Goal: Use online tool/utility: Utilize a website feature to perform a specific function

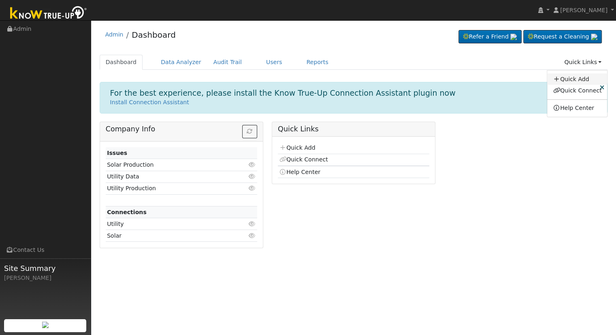
click at [574, 80] on link "Quick Add" at bounding box center [578, 78] width 60 height 11
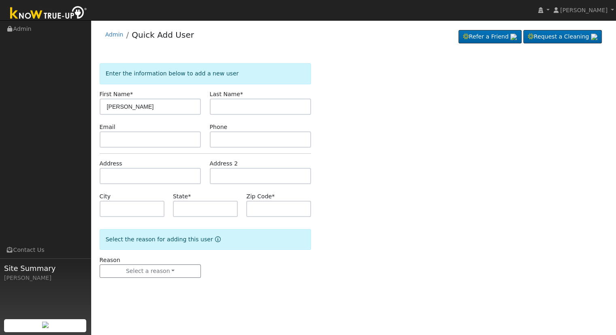
type input "Justin"
click at [252, 114] on input "text" at bounding box center [261, 106] width 102 height 16
type input "Jurecka"
click at [135, 182] on input "text" at bounding box center [151, 176] width 102 height 16
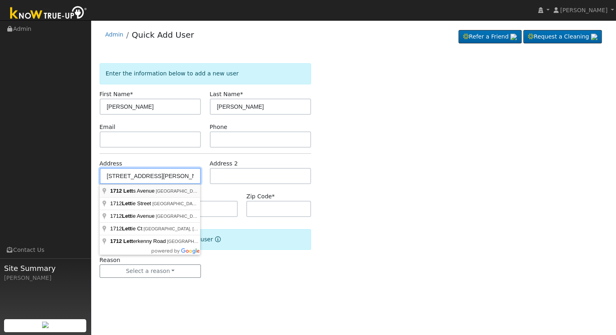
type input "[STREET_ADDRESS][PERSON_NAME]"
type input "Corcoran"
type input "CA"
type input "93212"
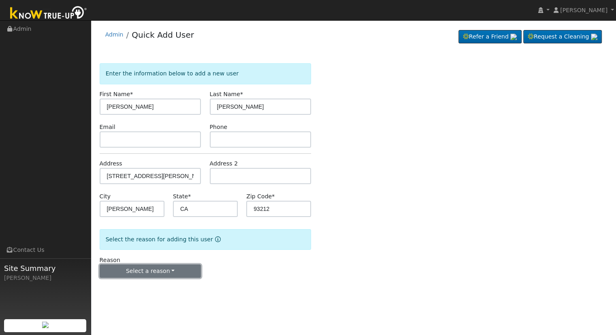
click at [171, 271] on button "Select a reason" at bounding box center [151, 271] width 102 height 14
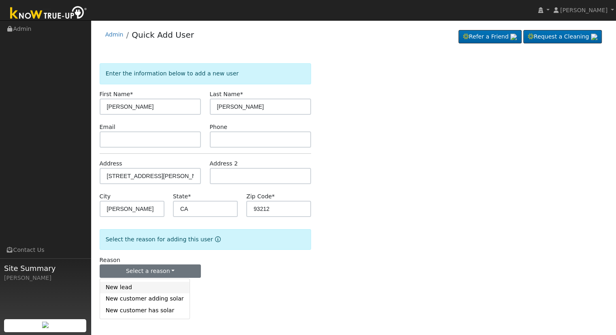
click at [149, 292] on link "New lead" at bounding box center [145, 287] width 90 height 11
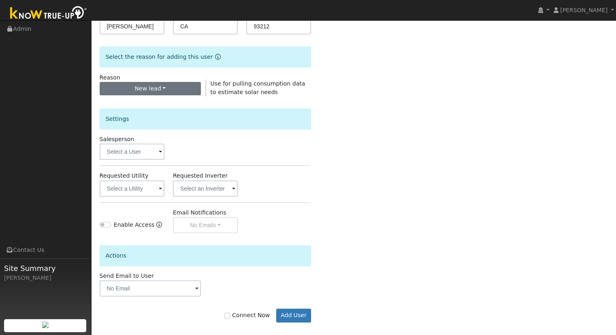
scroll to position [189, 0]
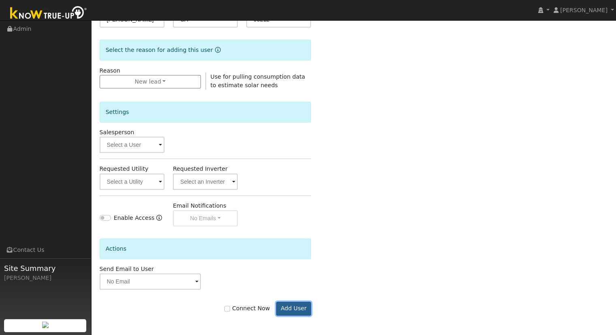
click at [296, 306] on button "Add User" at bounding box center [293, 309] width 35 height 14
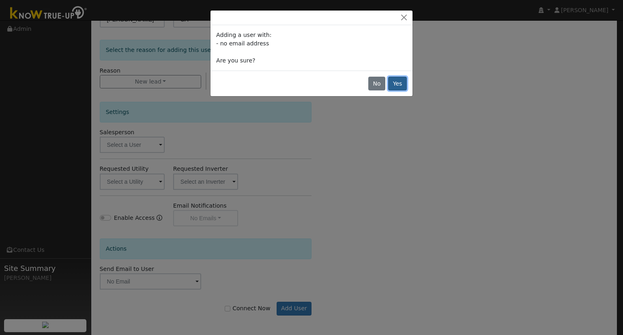
click at [405, 83] on button "Yes" at bounding box center [397, 84] width 19 height 14
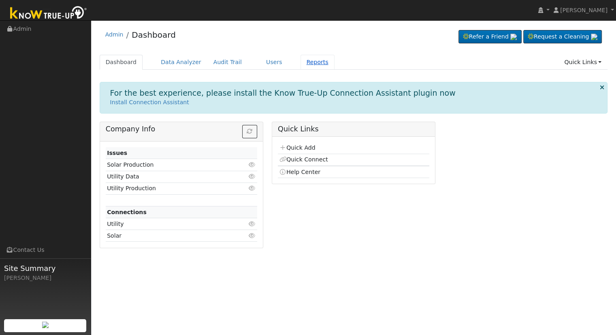
click at [301, 63] on link "Reports" at bounding box center [318, 62] width 34 height 15
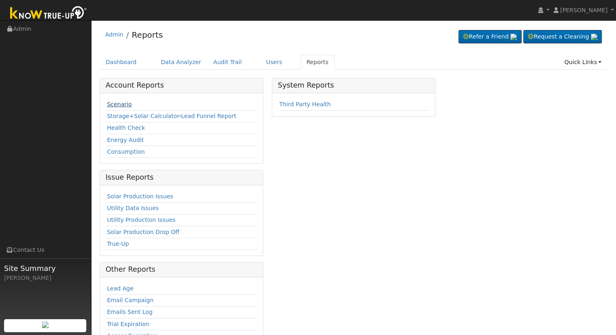
click at [118, 103] on link "Scenario" at bounding box center [119, 104] width 25 height 6
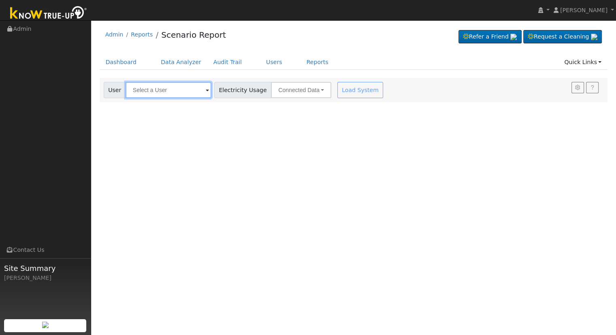
click at [144, 92] on input "text" at bounding box center [169, 90] width 86 height 16
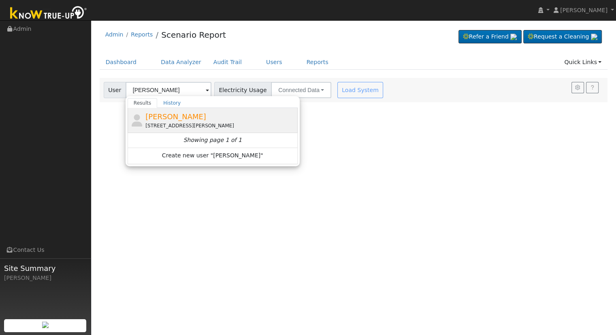
click at [164, 128] on div "[STREET_ADDRESS][PERSON_NAME]" at bounding box center [221, 125] width 150 height 7
type input "[PERSON_NAME]"
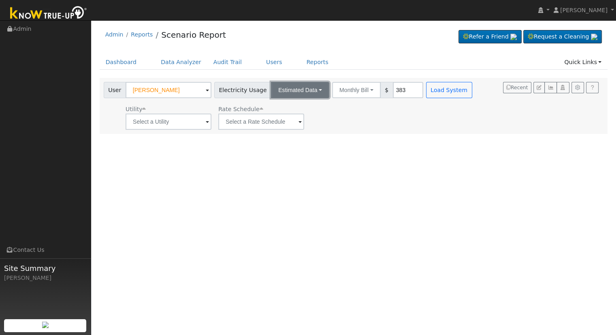
click at [294, 90] on button "Estimated Data" at bounding box center [300, 90] width 58 height 16
click at [296, 122] on link "Estimated Data" at bounding box center [301, 119] width 58 height 11
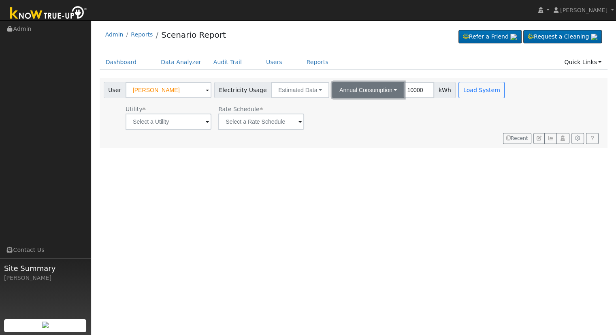
click at [342, 91] on button "Annual Consumption" at bounding box center [368, 90] width 72 height 16
click at [405, 88] on input "10000" at bounding box center [419, 90] width 30 height 16
click at [429, 114] on div "Utility Rate Schedule" at bounding box center [305, 116] width 407 height 28
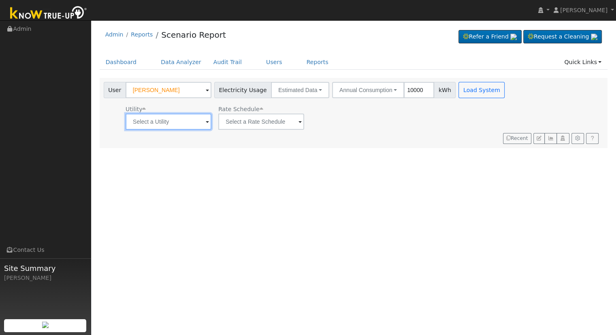
click at [174, 117] on input "text" at bounding box center [169, 121] width 86 height 16
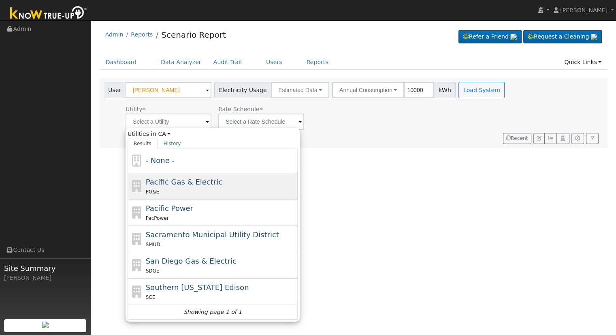
click at [179, 187] on div "PG&E" at bounding box center [221, 191] width 150 height 9
type input "Pacific Gas & Electric"
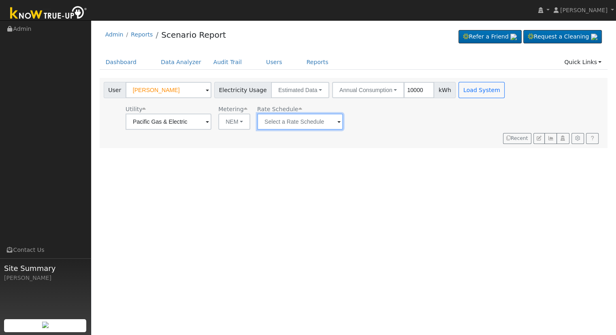
click at [212, 128] on input "text" at bounding box center [169, 121] width 86 height 16
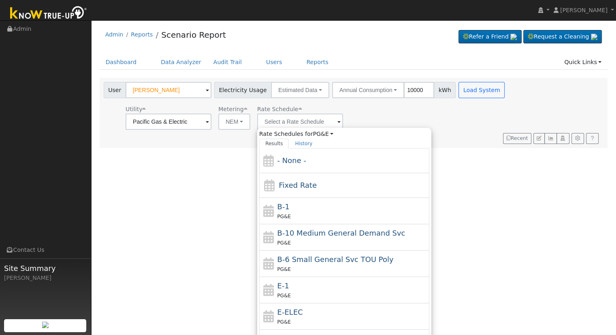
click at [220, 177] on div "User Profile First name Last name Email Email Notifications No Emails No Emails…" at bounding box center [353, 177] width 525 height 315
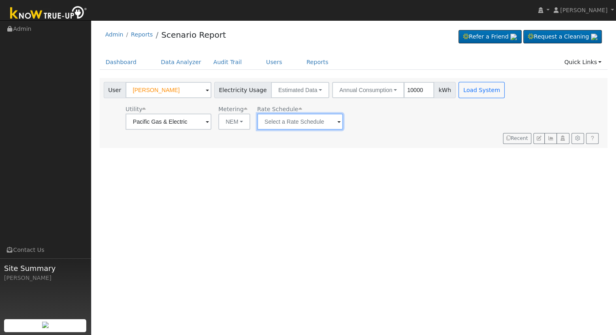
click at [212, 121] on input "text" at bounding box center [169, 121] width 86 height 16
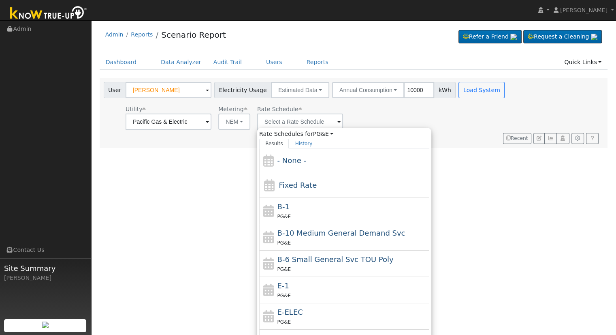
click at [607, 292] on div "User Profile First name Last name Email Email Notifications No Emails No Emails…" at bounding box center [353, 177] width 525 height 315
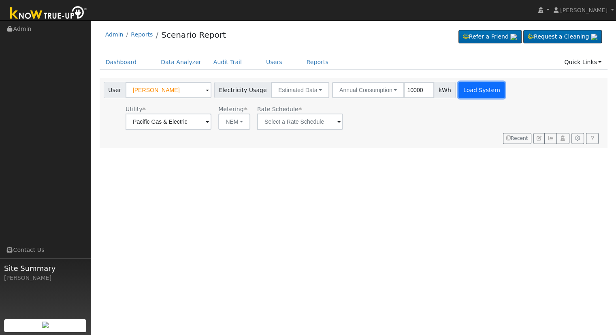
click at [460, 88] on button "Load System" at bounding box center [482, 90] width 46 height 16
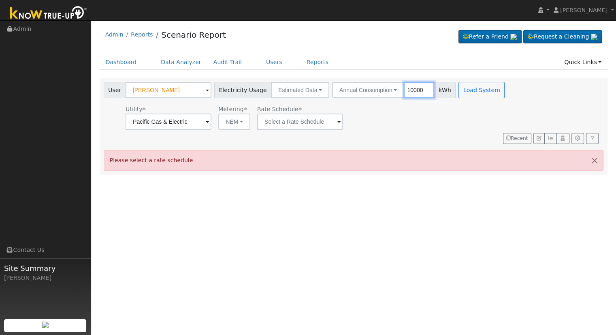
click at [411, 90] on input "10000" at bounding box center [419, 90] width 30 height 16
type input "90000"
click at [212, 123] on input "text" at bounding box center [169, 121] width 86 height 16
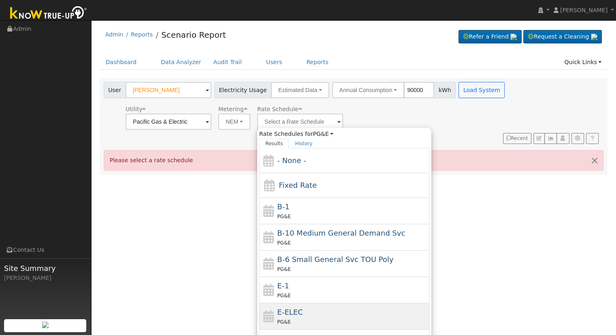
click at [298, 308] on div "E-ELEC PG&E" at bounding box center [353, 315] width 150 height 19
type input "E-ELEC"
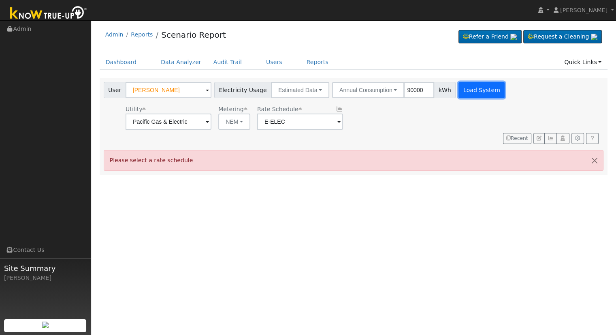
click at [475, 90] on button "Load System" at bounding box center [482, 90] width 46 height 16
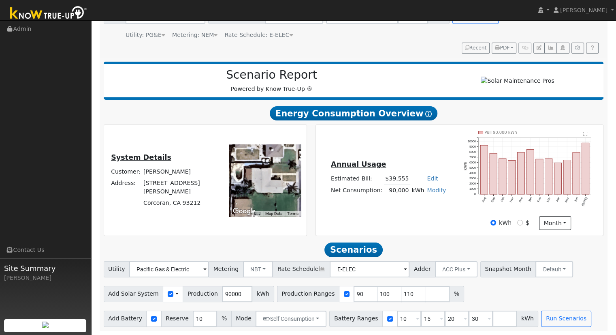
scroll to position [77, 0]
click at [397, 318] on input "10" at bounding box center [409, 318] width 24 height 16
click at [397, 325] on input "10" at bounding box center [409, 318] width 24 height 16
type input "15"
type input "20"
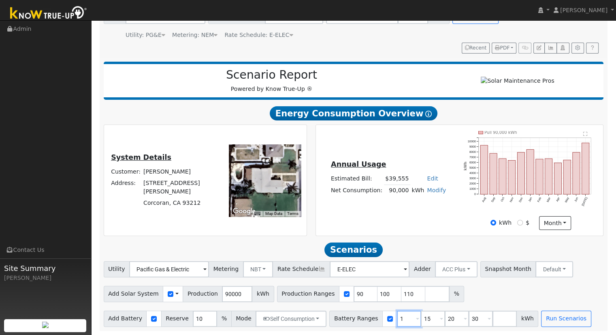
type input "30"
type input "20"
type input "30"
type input "3"
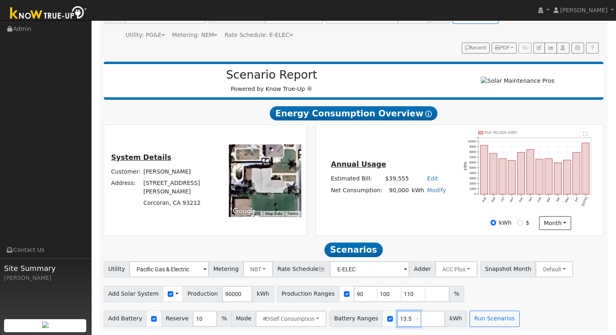
type input "13.5"
click at [354, 295] on input "90" at bounding box center [366, 294] width 24 height 16
type input "100"
type input "110"
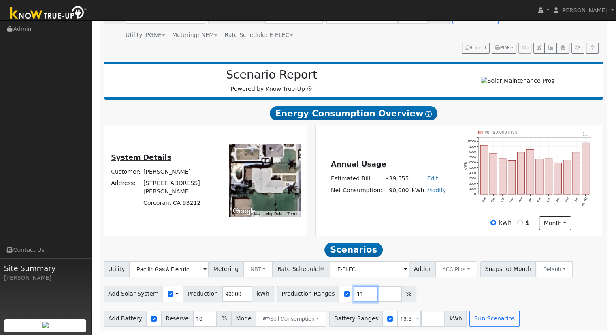
type input "1"
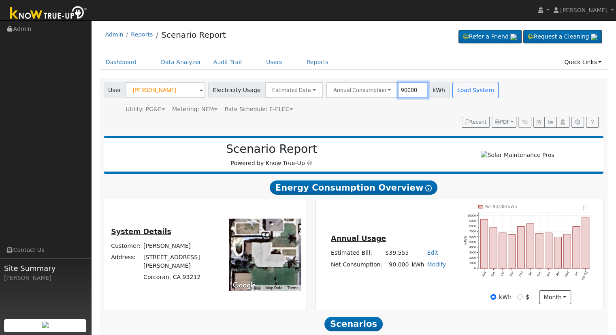
click at [407, 88] on input "90000" at bounding box center [413, 90] width 30 height 16
type input "9000"
click at [459, 82] on button "Load System" at bounding box center [476, 90] width 46 height 16
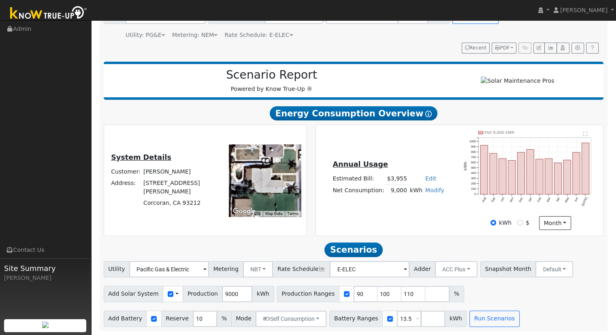
scroll to position [62, 0]
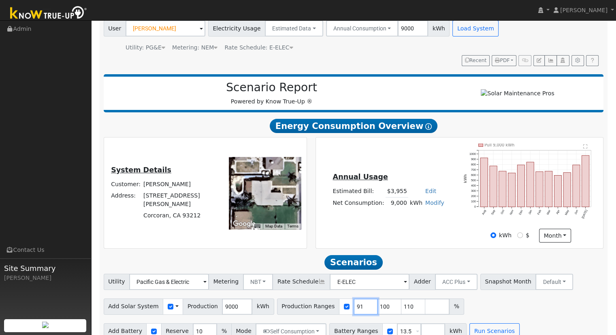
click at [354, 306] on input "91" at bounding box center [366, 306] width 24 height 16
type input "100"
type input "110"
click at [436, 305] on div "Add Solar System Use CSV Data Production 9000 kWh Production Ranges 145 %" at bounding box center [353, 304] width 503 height 19
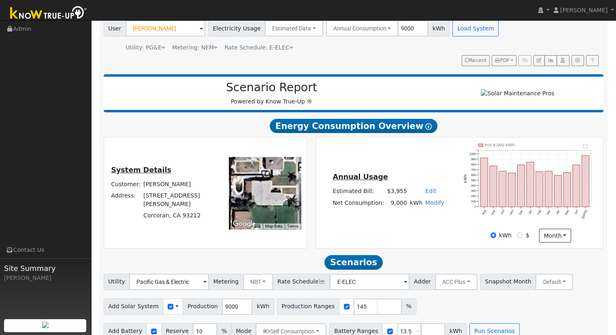
scroll to position [77, 0]
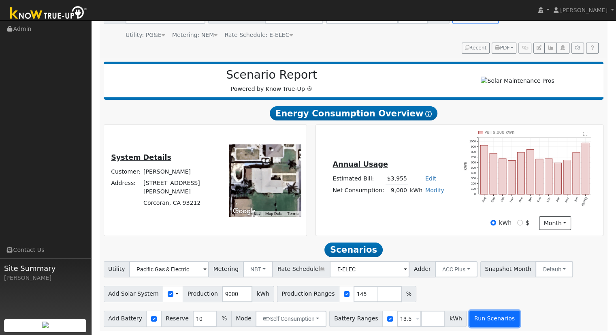
click at [470, 319] on button "Run Scenarios" at bounding box center [495, 318] width 50 height 16
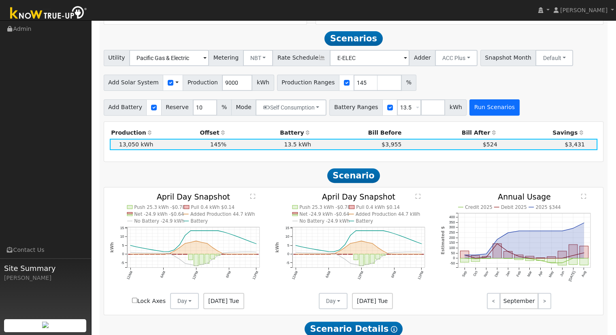
scroll to position [294, 0]
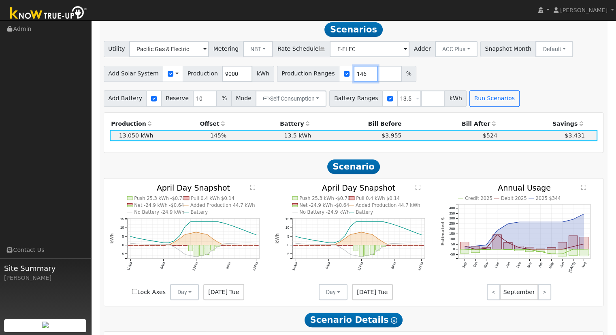
click at [354, 74] on input "146" at bounding box center [366, 74] width 24 height 16
click at [354, 74] on input "147" at bounding box center [366, 74] width 24 height 16
click at [354, 74] on input "148" at bounding box center [366, 74] width 24 height 16
click at [354, 74] on input "149" at bounding box center [366, 74] width 24 height 16
click at [354, 74] on input "150" at bounding box center [366, 74] width 24 height 16
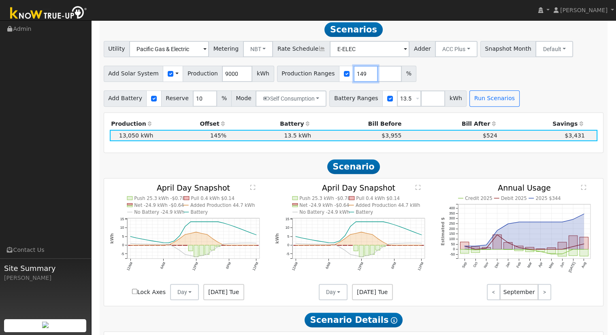
click at [354, 78] on input "149" at bounding box center [366, 74] width 24 height 16
click at [354, 78] on input "148" at bounding box center [366, 74] width 24 height 16
click at [473, 102] on button "Run Scenarios" at bounding box center [495, 98] width 50 height 16
click at [355, 75] on input "149" at bounding box center [366, 74] width 24 height 16
click at [355, 75] on input "150" at bounding box center [366, 74] width 24 height 16
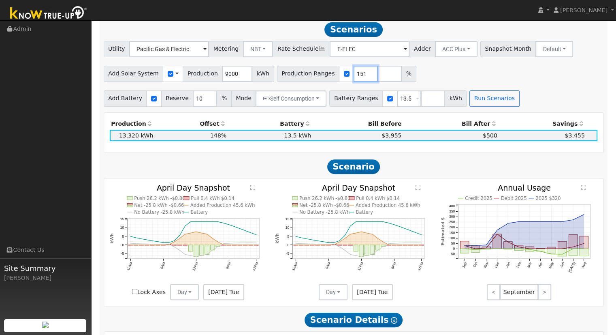
click at [355, 75] on input "151" at bounding box center [366, 74] width 24 height 16
click at [355, 75] on input "152" at bounding box center [366, 74] width 24 height 16
click at [355, 75] on input "153" at bounding box center [366, 74] width 24 height 16
click at [355, 75] on input "154" at bounding box center [366, 74] width 24 height 16
click at [355, 75] on input "155" at bounding box center [366, 74] width 24 height 16
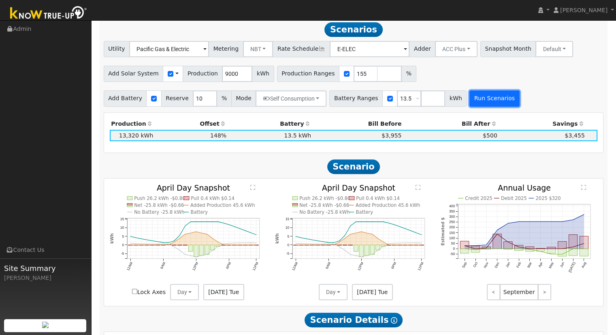
click at [470, 105] on button "Run Scenarios" at bounding box center [495, 98] width 50 height 16
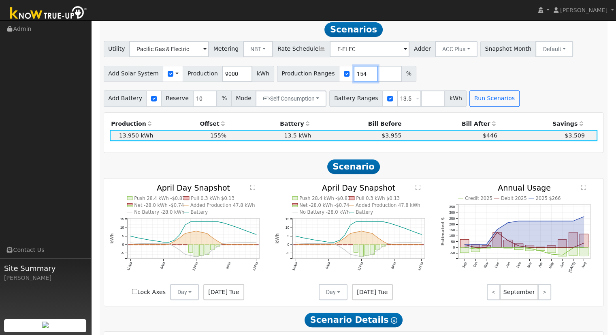
click at [354, 77] on input "154" at bounding box center [366, 74] width 24 height 16
type input "153"
click at [354, 77] on input "153" at bounding box center [366, 74] width 24 height 16
click at [470, 103] on button "Run Scenarios" at bounding box center [495, 98] width 50 height 16
click at [435, 47] on button "ACC Plus" at bounding box center [456, 49] width 43 height 16
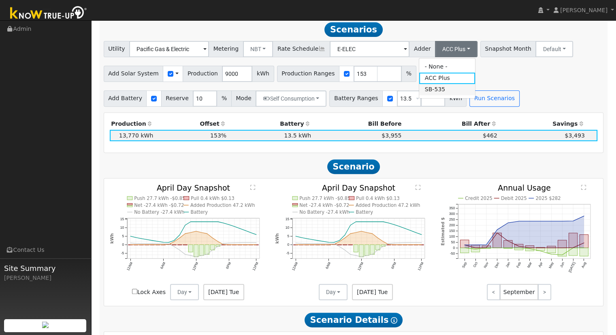
click at [424, 93] on link "SB-535" at bounding box center [447, 89] width 56 height 11
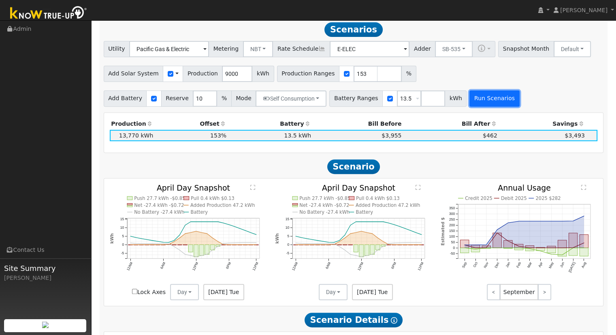
click at [470, 103] on button "Run Scenarios" at bounding box center [495, 98] width 50 height 16
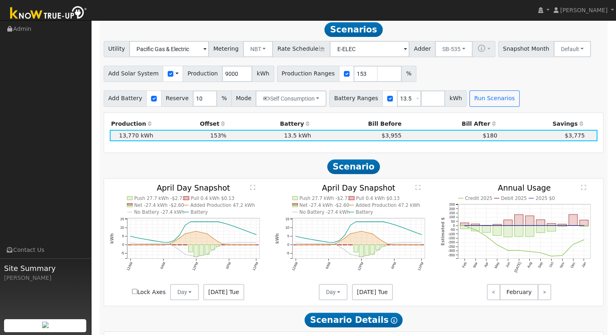
click at [456, 110] on div "Scenario Report Powered by Know True-Up ® Energy Consumption Overview Show Help…" at bounding box center [354, 258] width 509 height 843
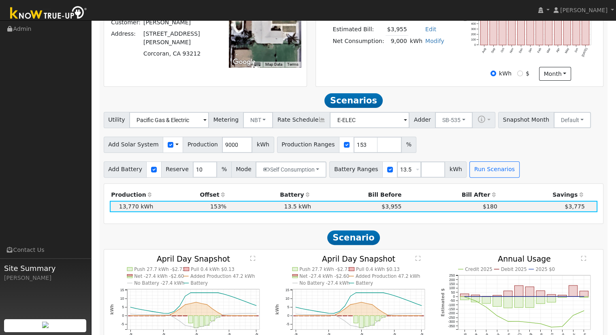
scroll to position [223, 0]
click at [449, 120] on button "SB-535" at bounding box center [454, 120] width 38 height 16
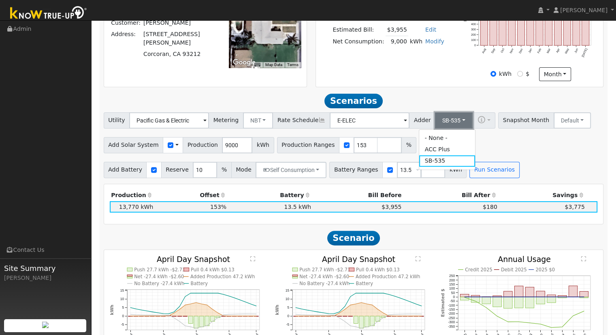
click at [449, 120] on button "SB-535" at bounding box center [454, 120] width 38 height 16
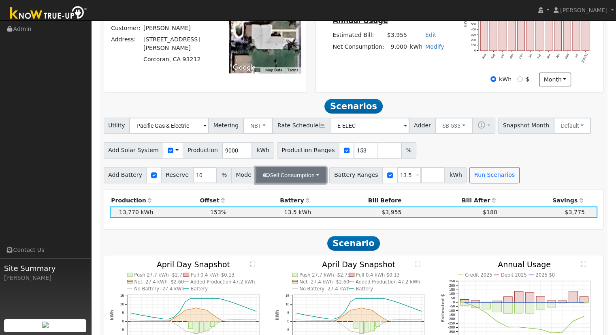
click at [272, 181] on button "Self Consumption" at bounding box center [291, 175] width 71 height 16
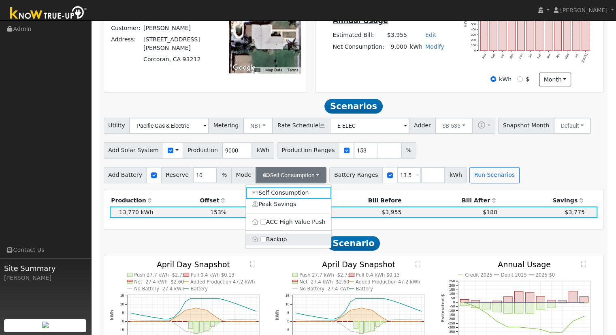
click at [282, 245] on label "Backup" at bounding box center [289, 238] width 86 height 11
click at [266, 242] on input "Backup" at bounding box center [264, 239] width 6 height 6
type input "20"
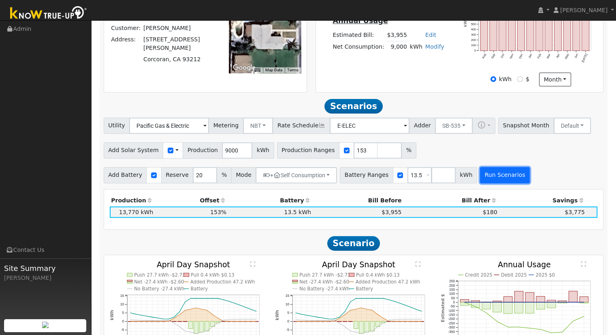
click at [505, 176] on button "Run Scenarios" at bounding box center [505, 175] width 50 height 16
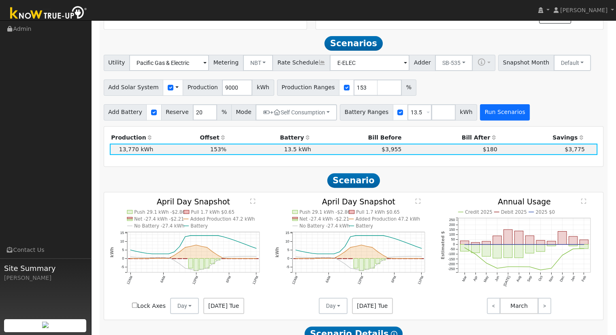
scroll to position [294, 0]
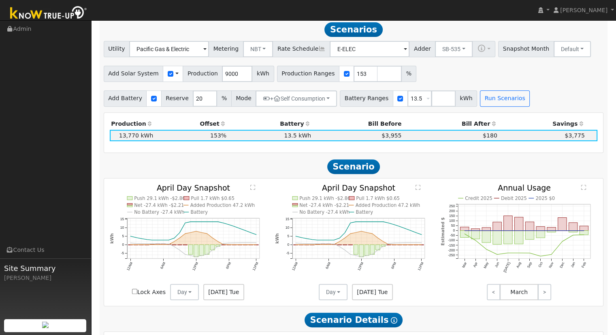
click at [486, 139] on span "$180" at bounding box center [490, 135] width 15 height 6
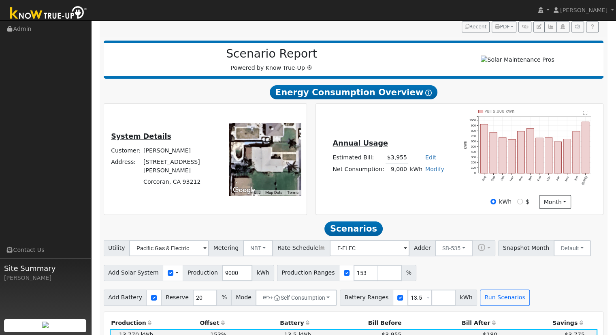
scroll to position [95, 0]
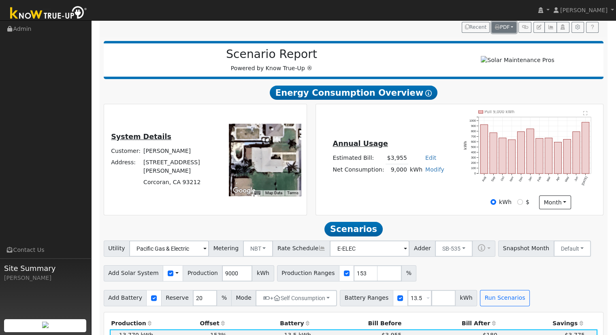
click at [504, 24] on span "PDF" at bounding box center [502, 27] width 15 height 6
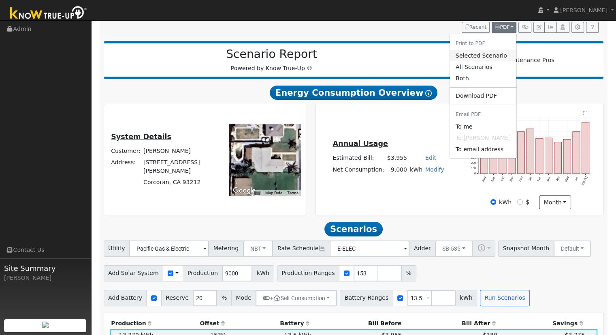
click at [489, 56] on link "Selected Scenario" at bounding box center [483, 55] width 66 height 11
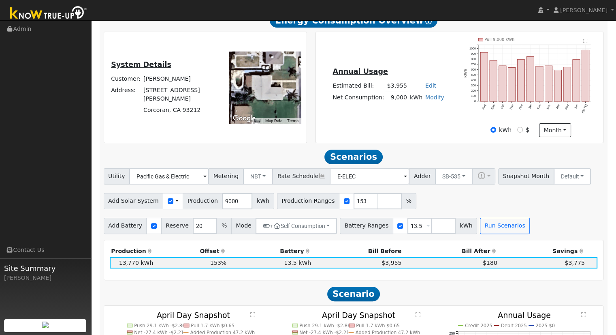
scroll to position [144, 0]
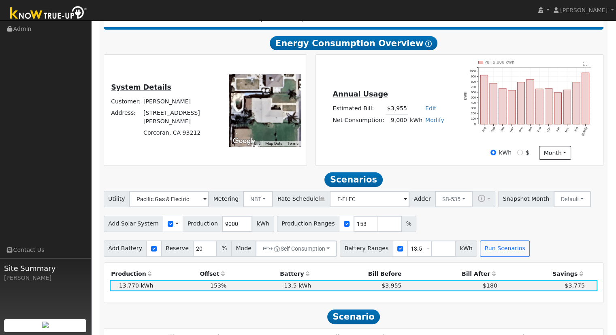
click at [135, 291] on td "13,770 kWh" at bounding box center [132, 285] width 45 height 11
click at [295, 287] on td "13.5 kWh" at bounding box center [270, 285] width 85 height 11
click at [211, 291] on td "153%" at bounding box center [191, 285] width 73 height 11
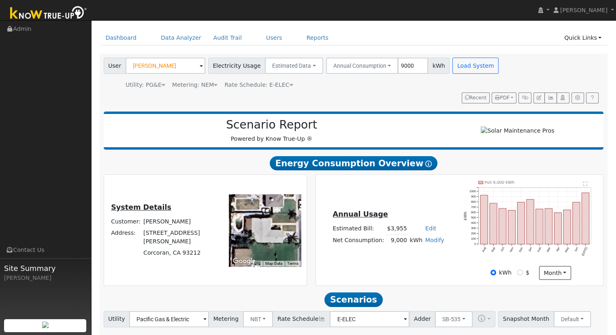
scroll to position [0, 0]
